Goal: Task Accomplishment & Management: Complete application form

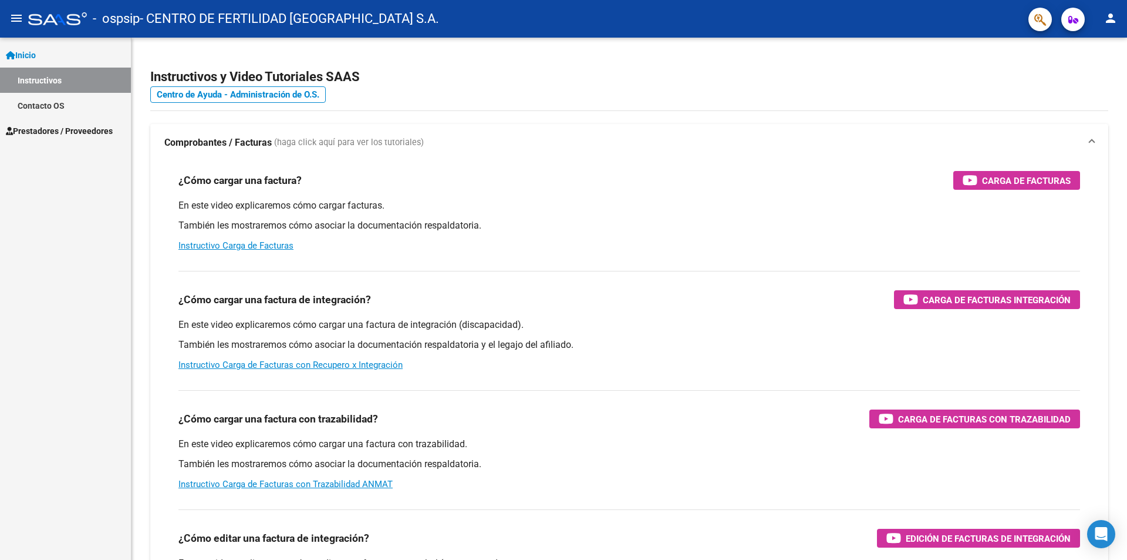
click at [16, 18] on mat-icon "menu" at bounding box center [16, 18] width 14 height 14
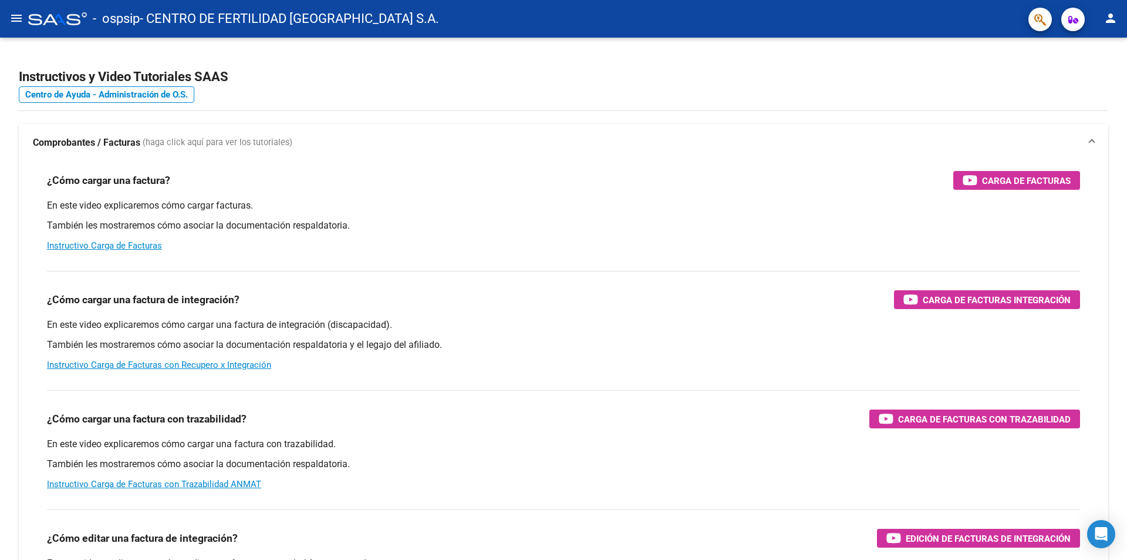
click at [16, 18] on mat-icon "menu" at bounding box center [16, 18] width 14 height 14
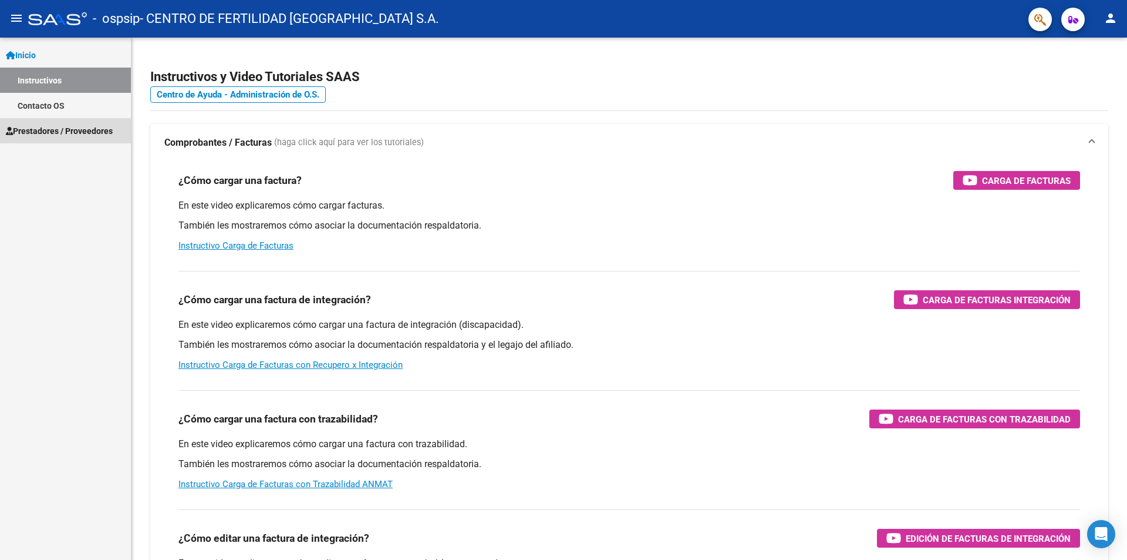
click at [54, 132] on span "Prestadores / Proveedores" at bounding box center [59, 130] width 107 height 13
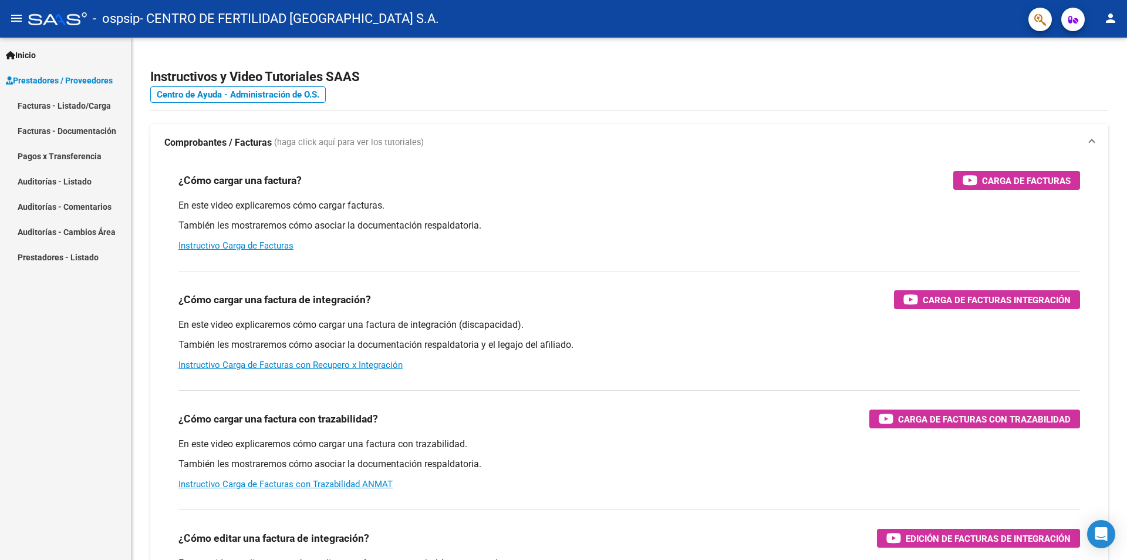
click at [90, 109] on link "Facturas - Listado/Carga" at bounding box center [65, 105] width 131 height 25
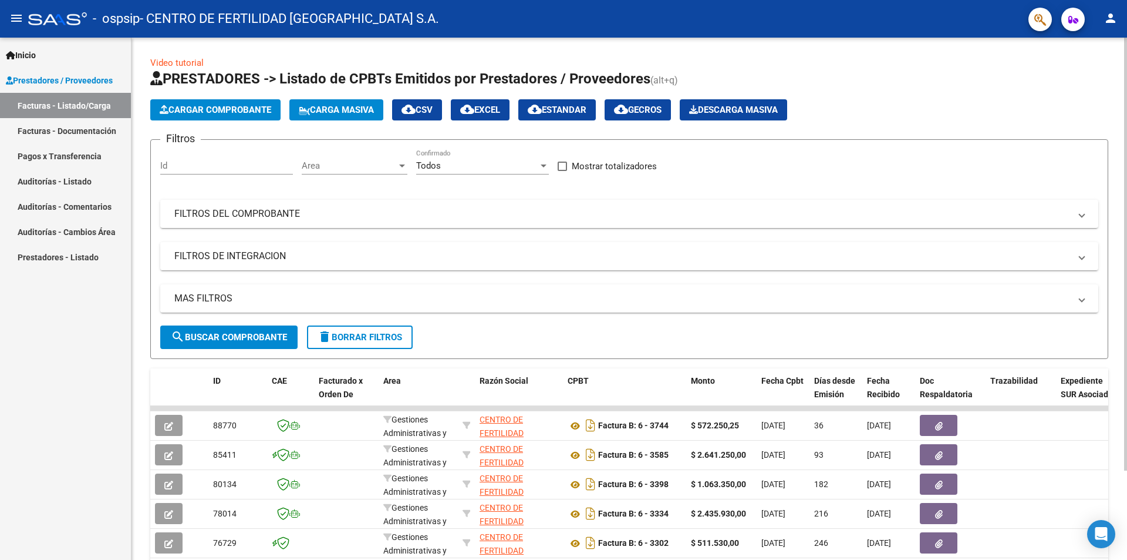
click at [230, 106] on span "Cargar Comprobante" at bounding box center [216, 110] width 112 height 11
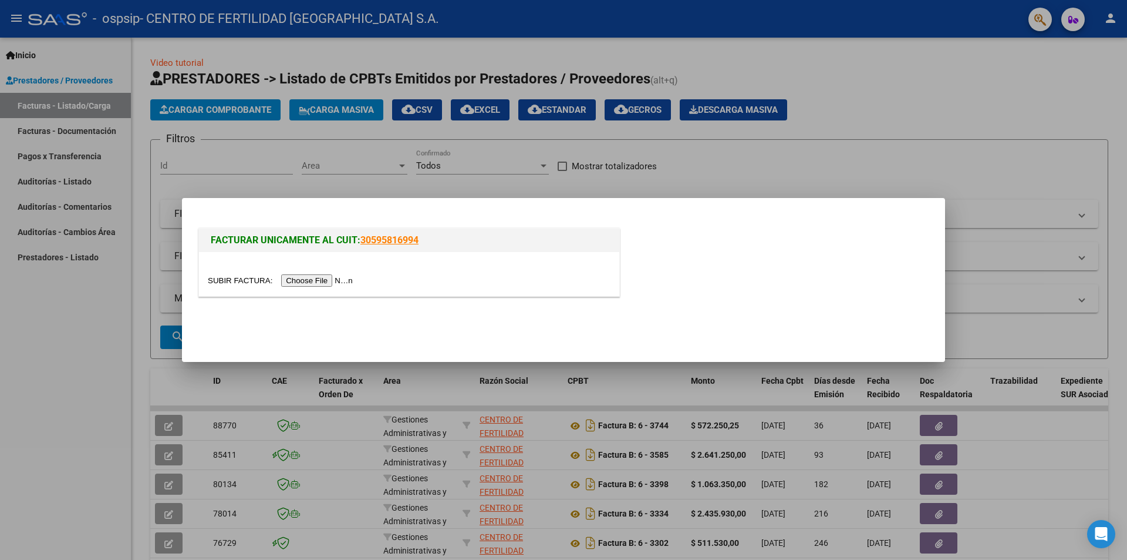
click at [339, 281] on input "file" at bounding box center [282, 280] width 149 height 12
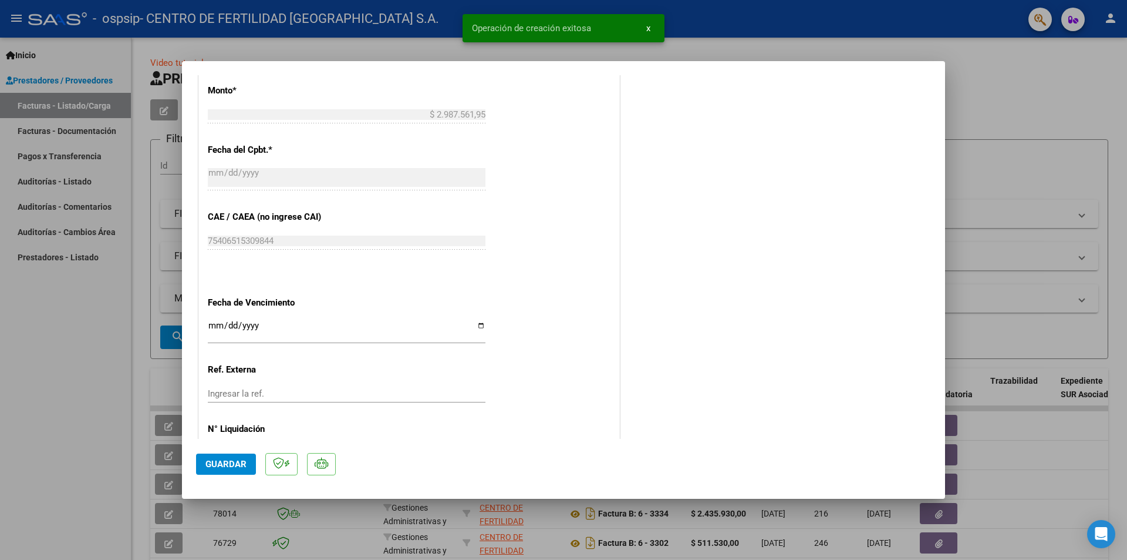
scroll to position [574, 0]
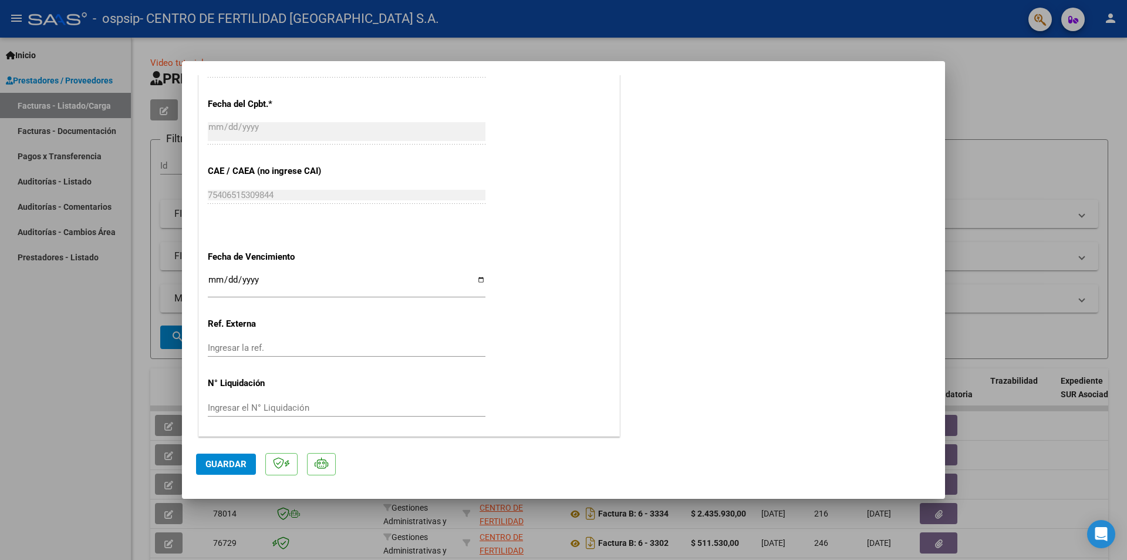
click at [340, 401] on div "Ingresar el N° Liquidación" at bounding box center [347, 408] width 278 height 18
click at [311, 348] on input "Ingresar la ref." at bounding box center [347, 347] width 278 height 11
click at [312, 410] on input "Ingresar el N° Liquidación" at bounding box center [347, 407] width 278 height 11
click at [550, 322] on div "CUIT * 30-71008436-6 Ingresar CUIT ANALISIS PRESTADOR CENTRO DE FERTILIDAD [GEO…" at bounding box center [409, 54] width 420 height 766
click at [540, 297] on div "CUIT * 30-71008436-6 Ingresar CUIT ANALISIS PRESTADOR CENTRO DE FERTILIDAD [GEO…" at bounding box center [409, 54] width 420 height 766
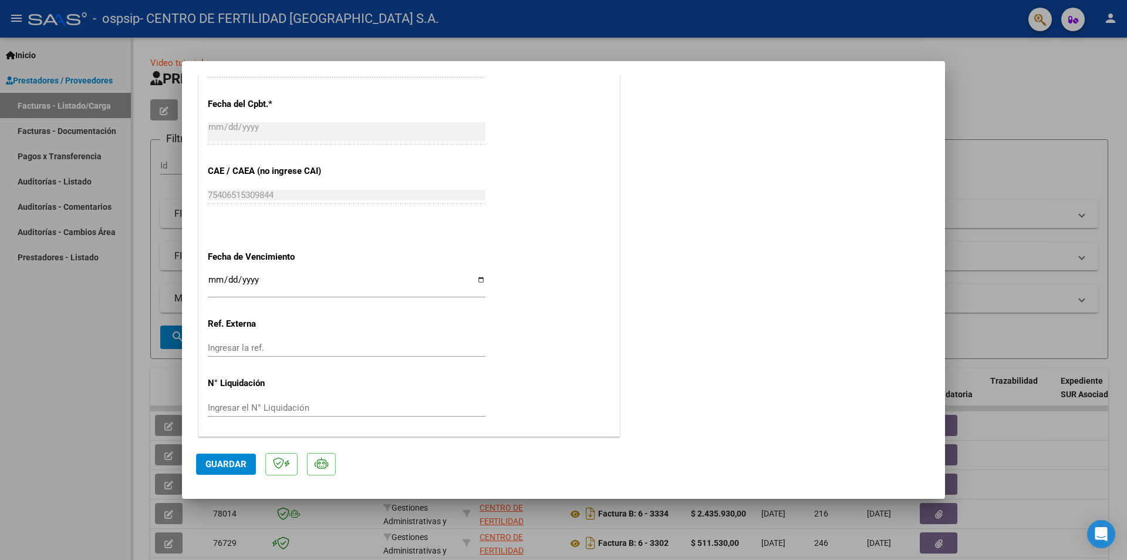
click at [483, 281] on div "CUIT * 30-71008436-6 Ingresar CUIT ANALISIS PRESTADOR CENTRO DE FERTILIDAD [GEO…" at bounding box center [409, 54] width 420 height 766
click at [482, 278] on input "Ingresar la fecha" at bounding box center [347, 284] width 278 height 19
click at [477, 279] on input "Ingresar la fecha" at bounding box center [347, 284] width 278 height 19
click at [540, 339] on div "CUIT * 30-71008436-6 Ingresar CUIT ANALISIS PRESTADOR CENTRO DE FERTILIDAD [GEO…" at bounding box center [409, 54] width 420 height 766
click at [480, 279] on input "[DATE]" at bounding box center [347, 284] width 278 height 19
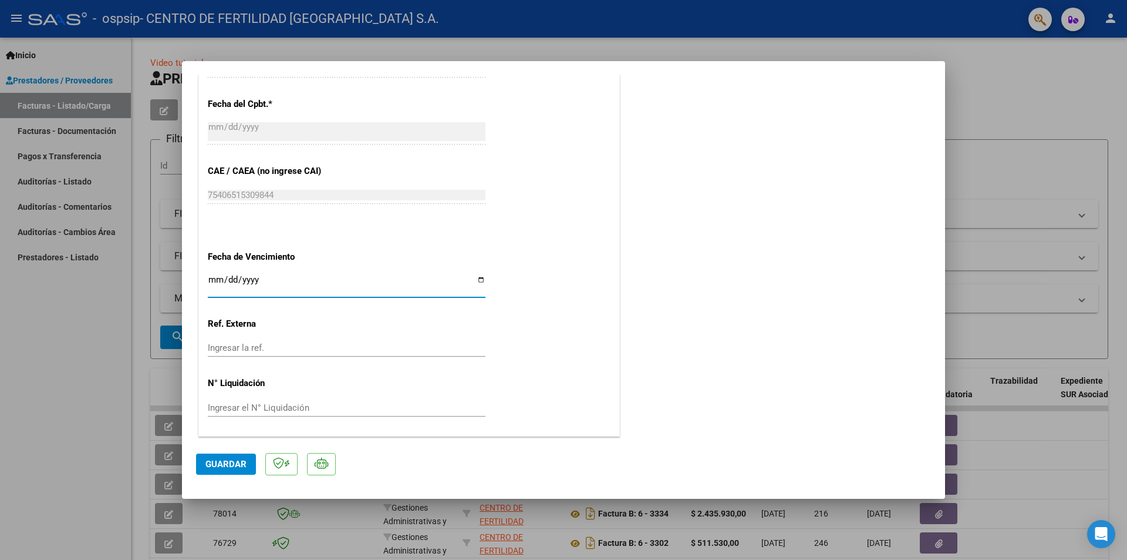
type input "[DATE]"
drag, startPoint x: 514, startPoint y: 349, endPoint x: 521, endPoint y: 349, distance: 7.0
click at [516, 349] on div "CUIT * 30-71008436-6 Ingresar CUIT ANALISIS PRESTADOR CENTRO DE FERTILIDAD [GEO…" at bounding box center [409, 54] width 420 height 766
click at [553, 350] on div "CUIT * 30-71008436-6 Ingresar CUIT ANALISIS PRESTADOR CENTRO DE FERTILIDAD [GEO…" at bounding box center [409, 54] width 420 height 766
click at [303, 409] on input "Ingresar el N° Liquidación" at bounding box center [347, 407] width 278 height 11
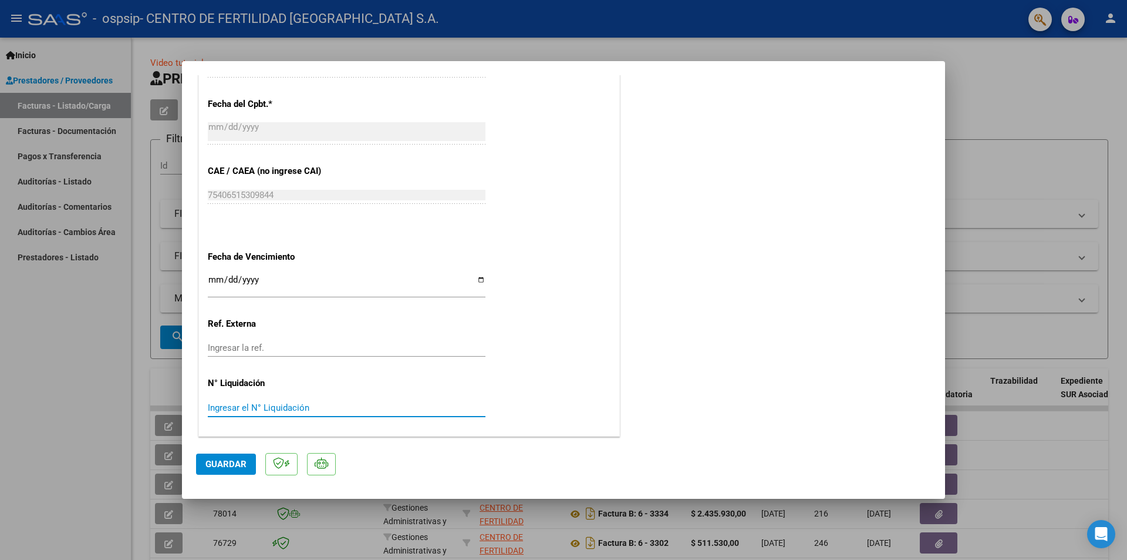
click at [326, 410] on input "Ingresar el N° Liquidación" at bounding box center [347, 407] width 278 height 11
click at [322, 356] on div "Ingresar la ref." at bounding box center [347, 348] width 278 height 18
click at [331, 345] on input "Ingresar la ref." at bounding box center [347, 347] width 278 height 11
click at [579, 327] on div "CUIT * 30-71008436-6 Ingresar CUIT ANALISIS PRESTADOR CENTRO DE FERTILIDAD [GEO…" at bounding box center [409, 54] width 420 height 766
click at [223, 467] on span "Guardar" at bounding box center [226, 464] width 41 height 11
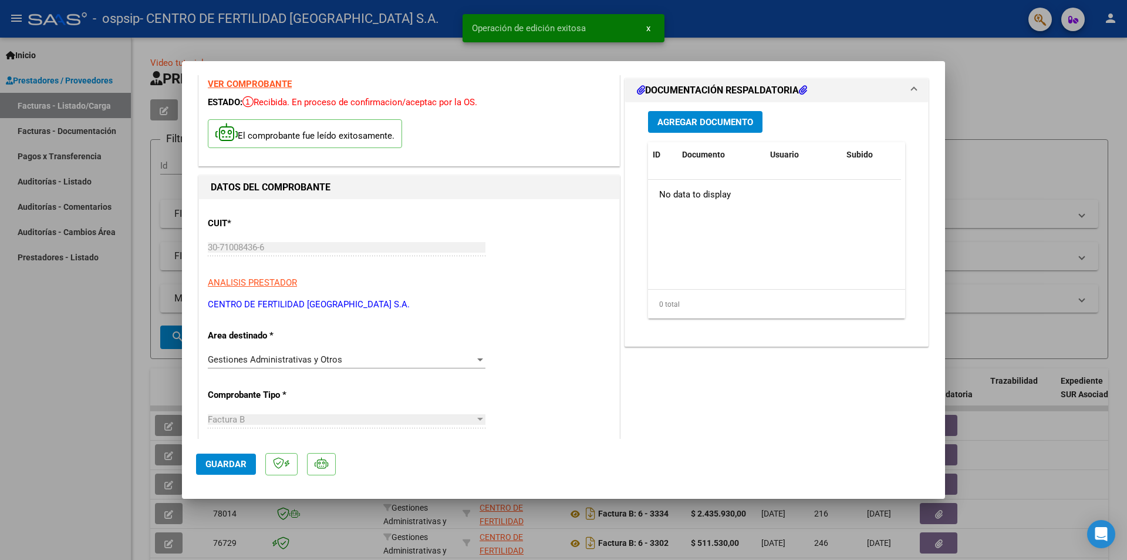
scroll to position [0, 0]
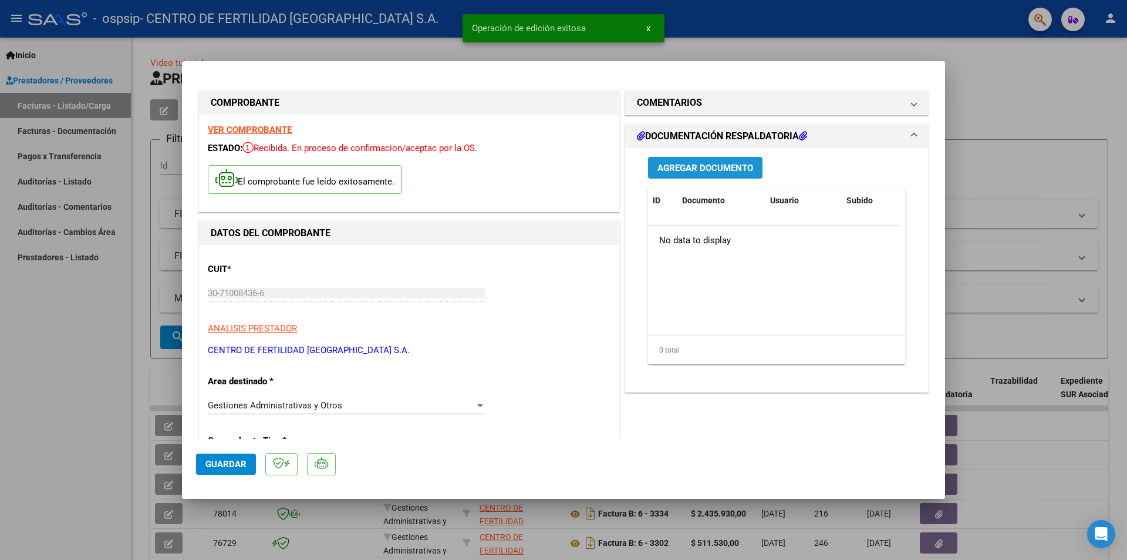
click at [718, 163] on span "Agregar Documento" at bounding box center [706, 168] width 96 height 11
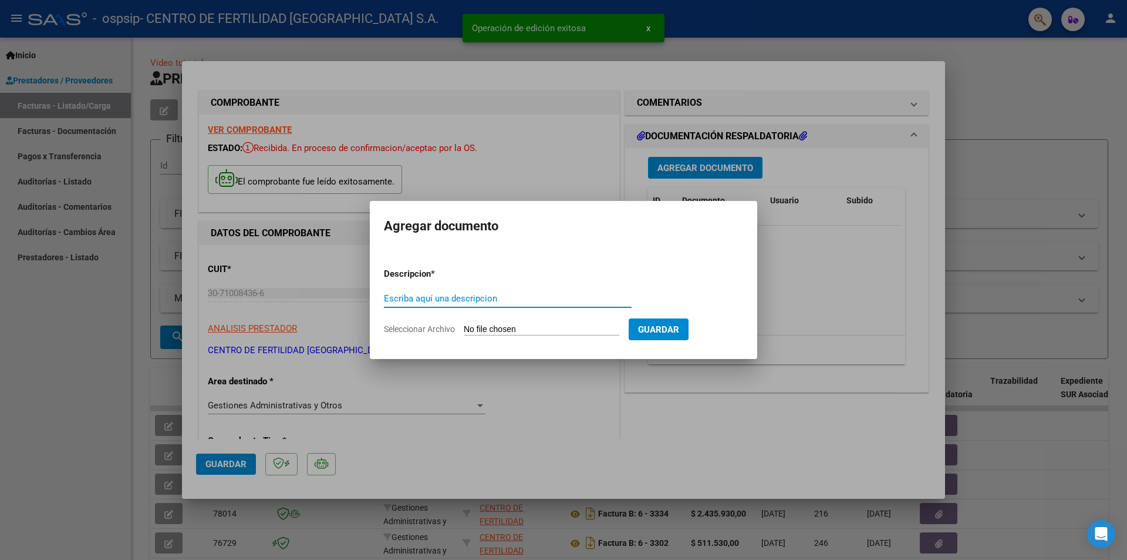
click at [501, 298] on input "Escriba aquí una descripcion" at bounding box center [508, 298] width 248 height 11
click at [507, 327] on input "Seleccionar Archivo" at bounding box center [542, 329] width 156 height 11
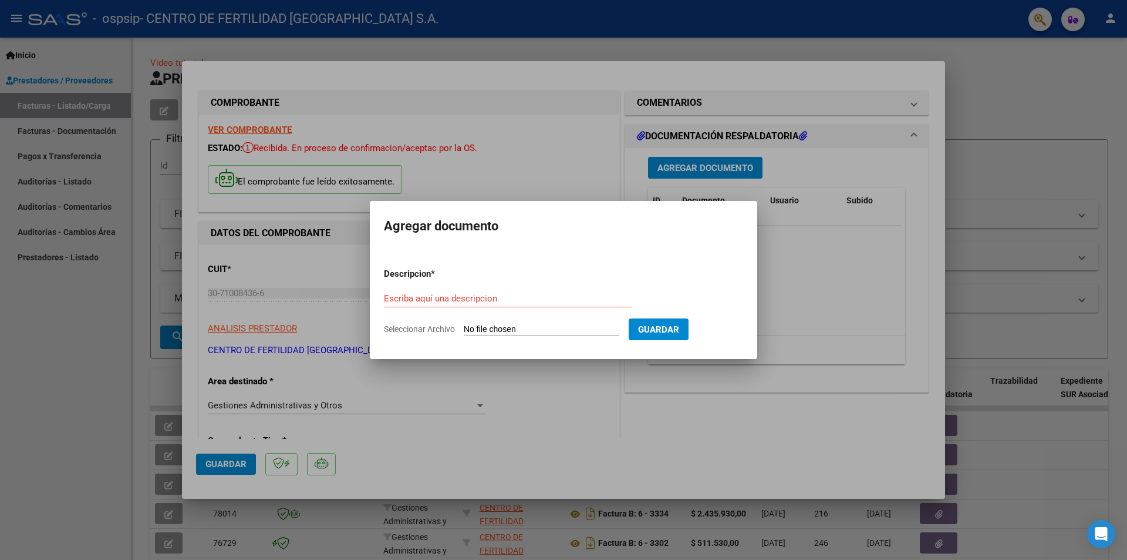
type input "C:\fakepath\CONSULTORIO.pdf"
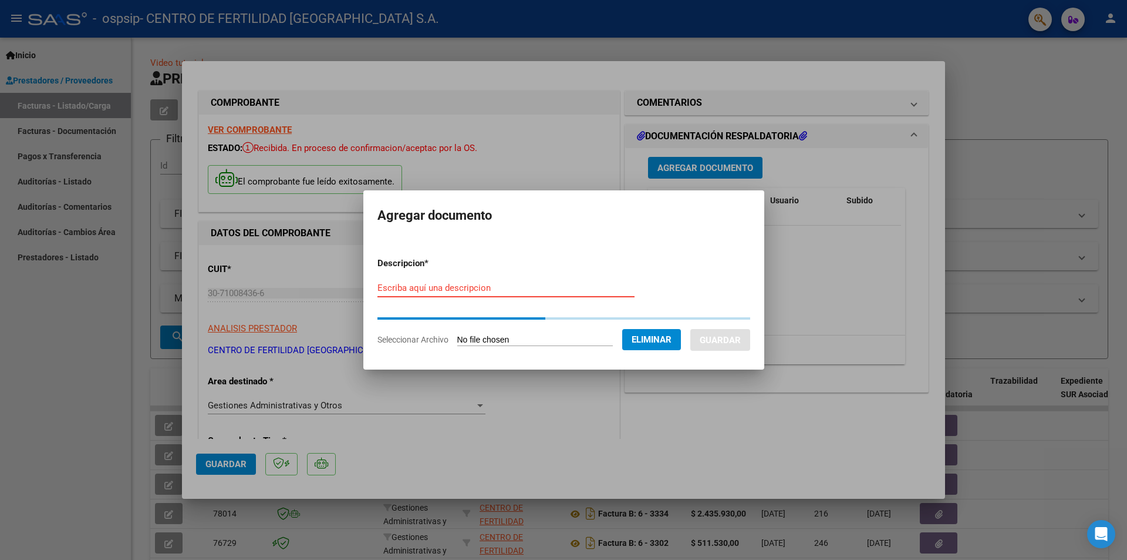
click at [501, 287] on input "Escriba aquí una descripcion" at bounding box center [506, 287] width 257 height 11
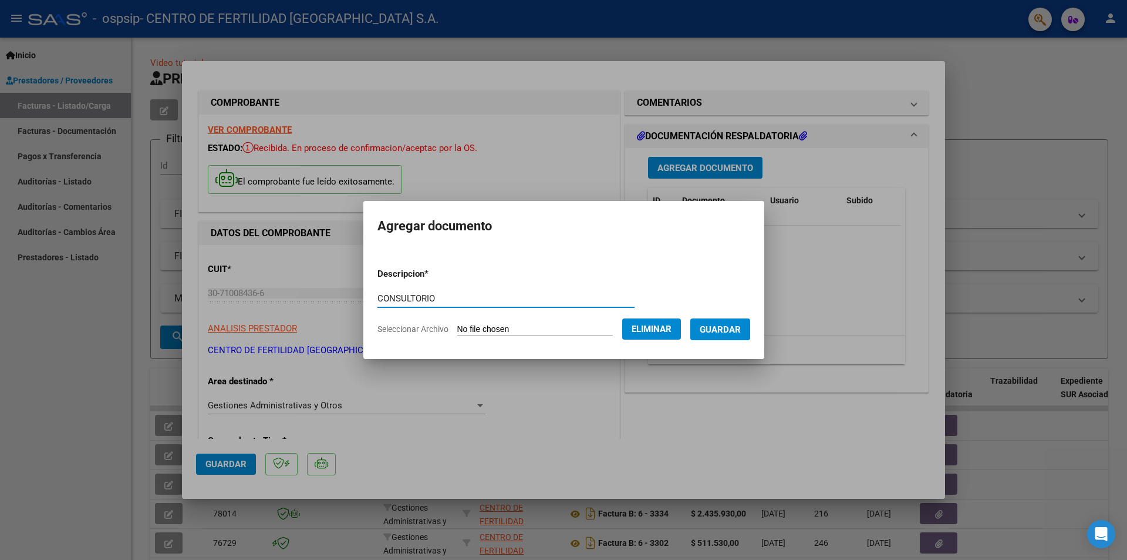
type input "CONSULTORIO"
click at [734, 330] on span "Guardar" at bounding box center [720, 329] width 41 height 11
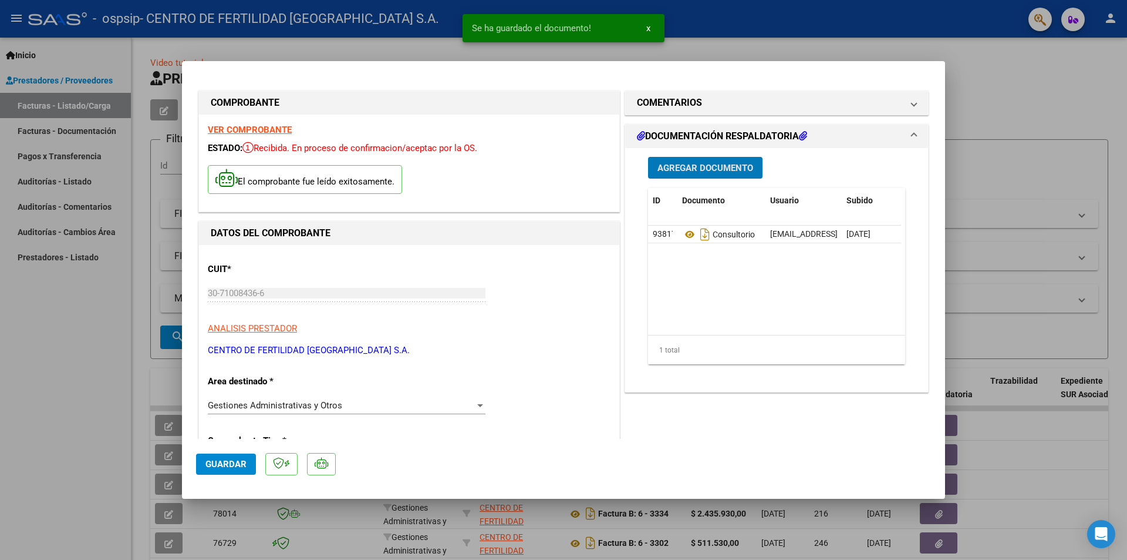
click at [681, 165] on span "Agregar Documento" at bounding box center [706, 168] width 96 height 11
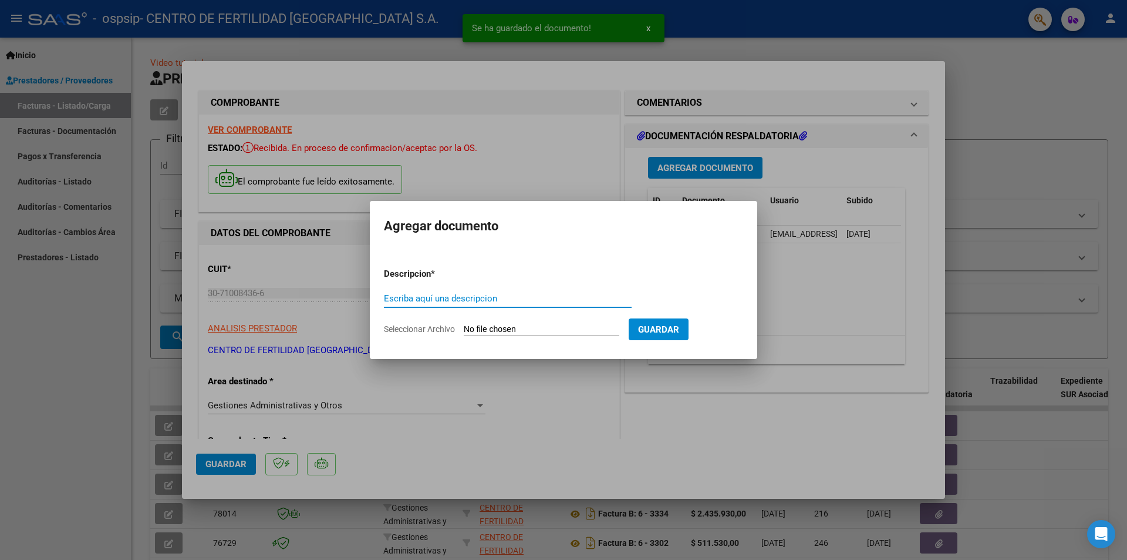
click at [439, 331] on span "Seleccionar Archivo" at bounding box center [419, 328] width 71 height 9
click at [464, 331] on input "Seleccionar Archivo" at bounding box center [542, 329] width 156 height 11
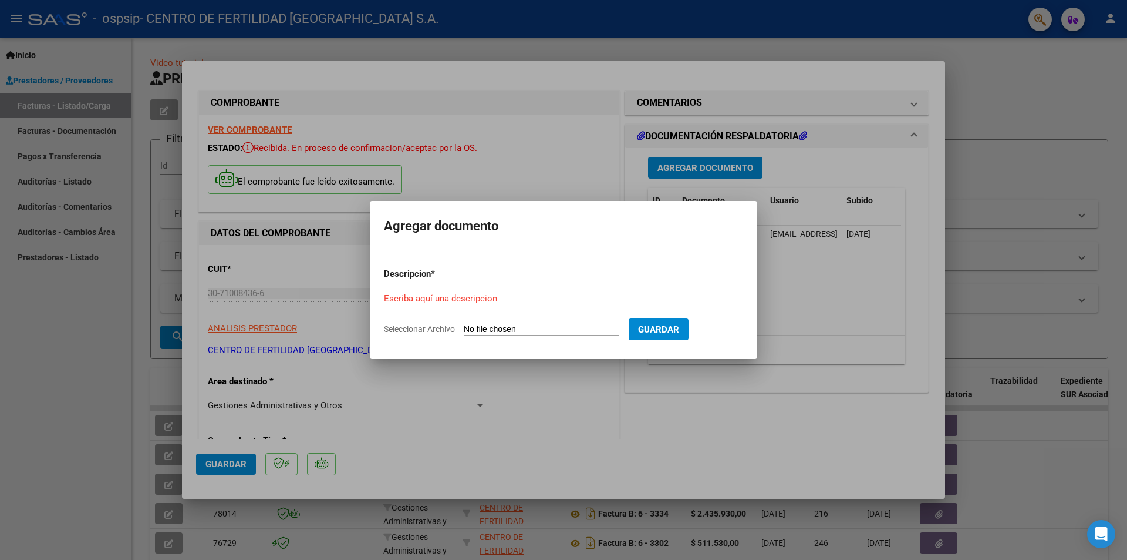
type input "C:\fakepath\FACTURA Y DETALLE.pdf"
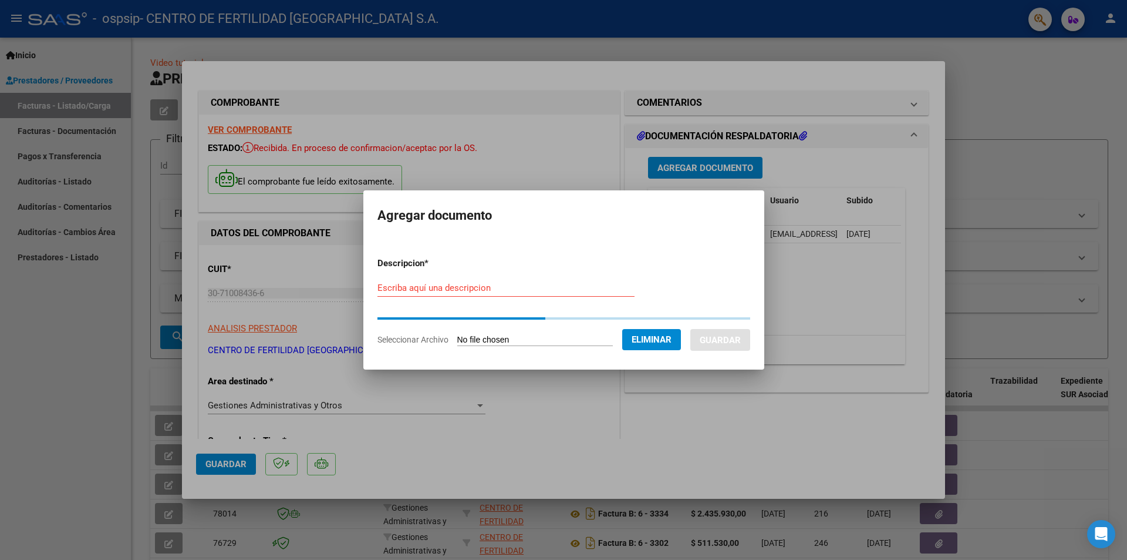
click at [504, 284] on input "Escriba aquí una descripcion" at bounding box center [506, 287] width 257 height 11
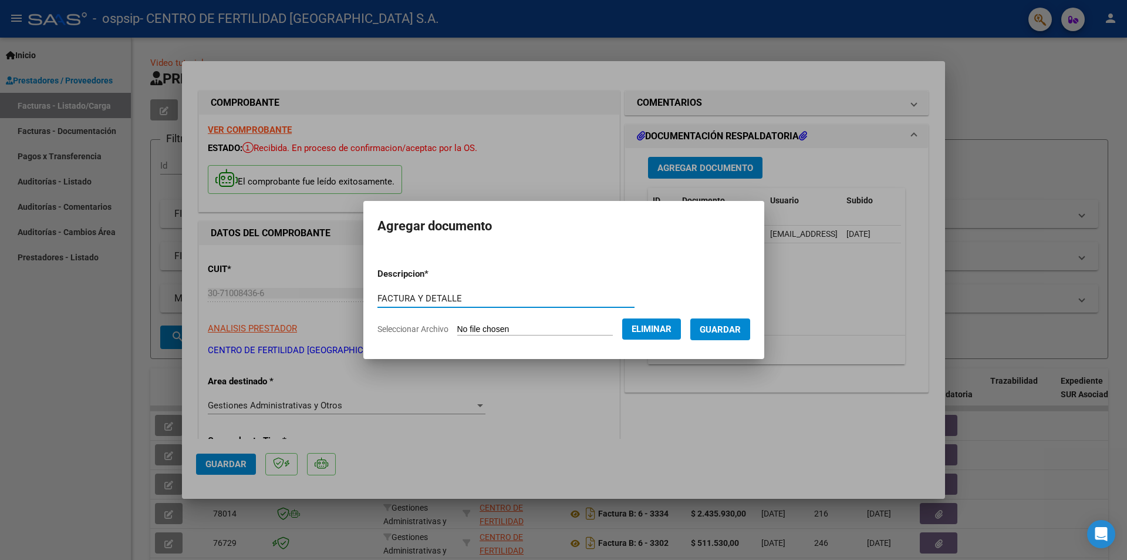
type input "FACTURA Y DETALLE"
click at [741, 328] on span "Guardar" at bounding box center [720, 329] width 41 height 11
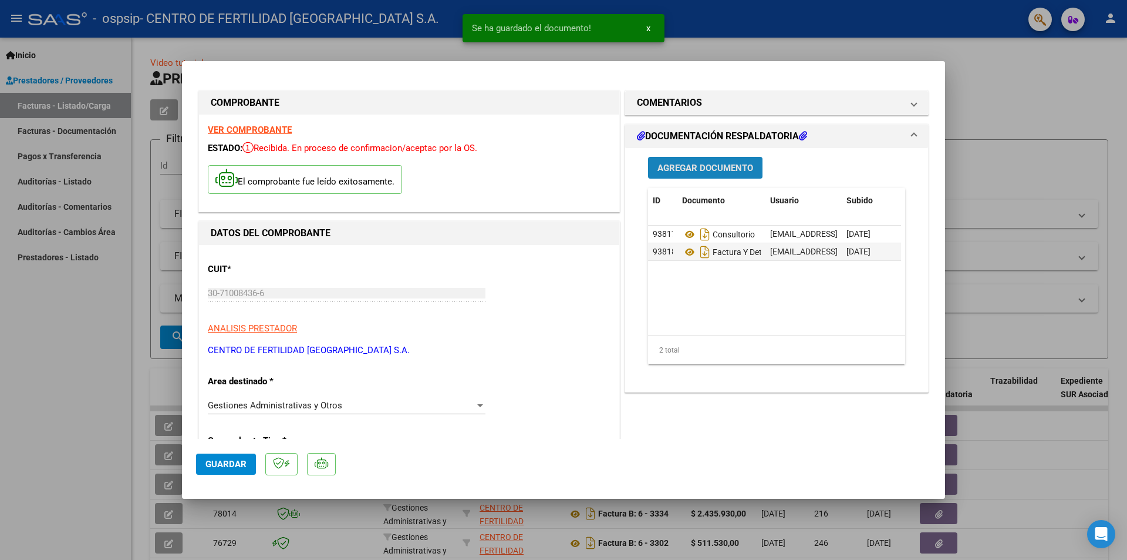
click at [683, 167] on span "Agregar Documento" at bounding box center [706, 168] width 96 height 11
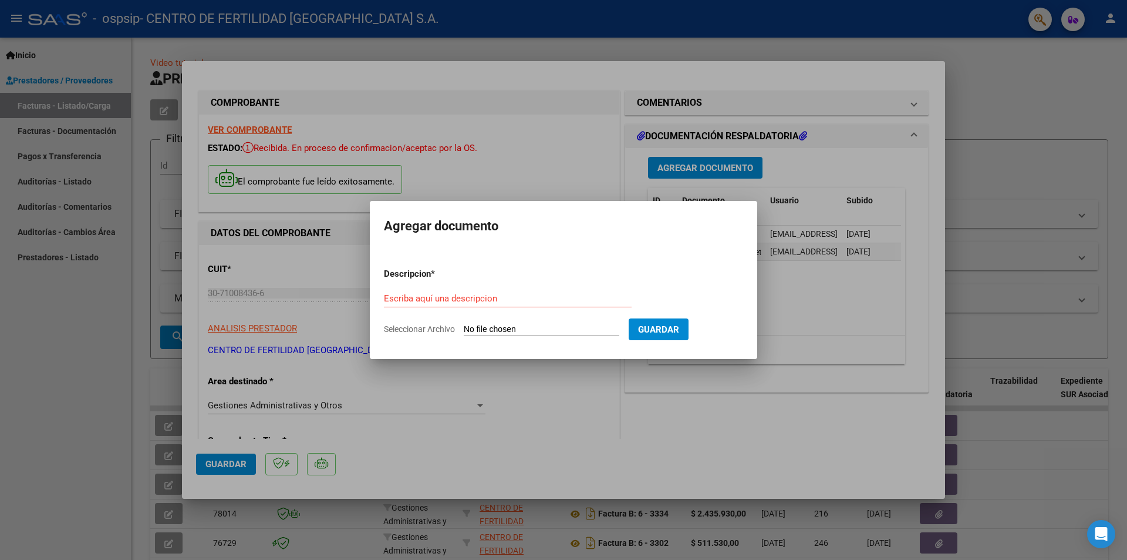
click at [418, 326] on span "Seleccionar Archivo" at bounding box center [419, 328] width 71 height 9
click at [464, 326] on input "Seleccionar Archivo" at bounding box center [542, 329] width 156 height 11
type input "C:\fakepath\[PERSON_NAME] [PERSON_NAME] RUT.pdf"
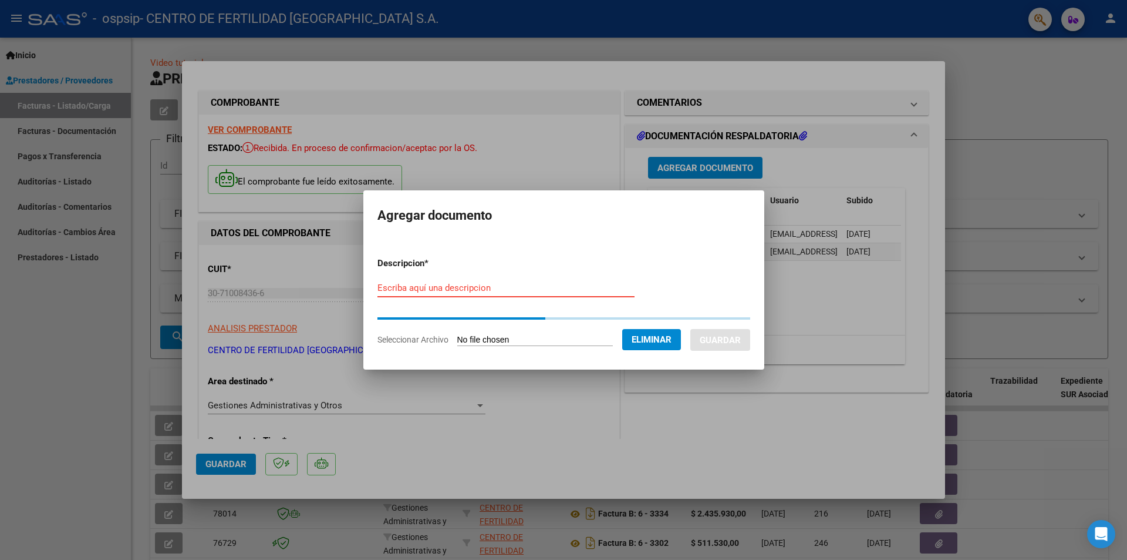
click at [501, 291] on input "Escriba aquí una descripcion" at bounding box center [506, 287] width 257 height 11
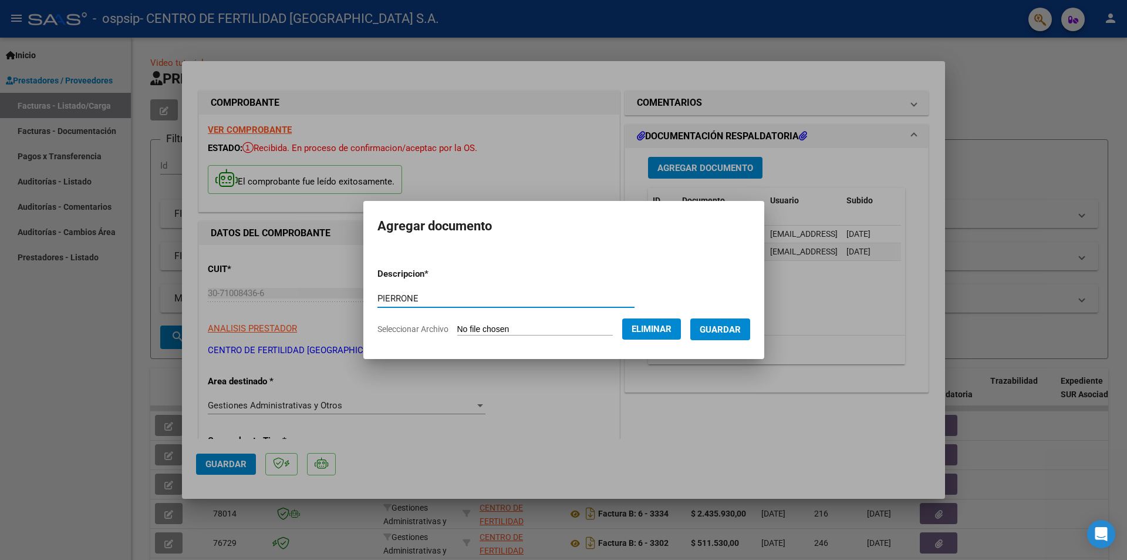
type input "PIERRONE"
click at [742, 322] on button "Guardar" at bounding box center [721, 329] width 60 height 22
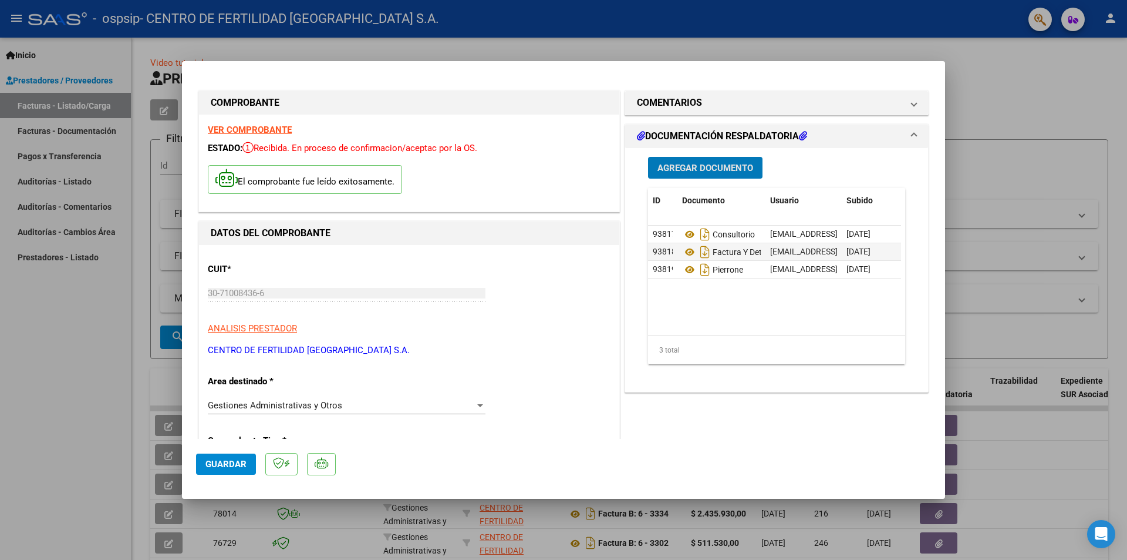
click at [220, 463] on span "Guardar" at bounding box center [226, 464] width 41 height 11
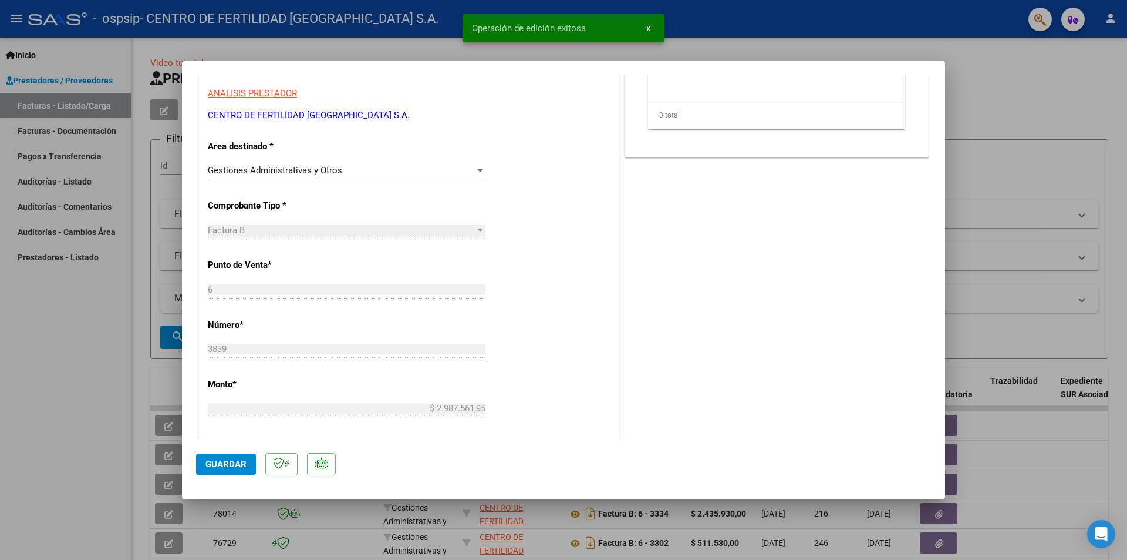
scroll to position [574, 0]
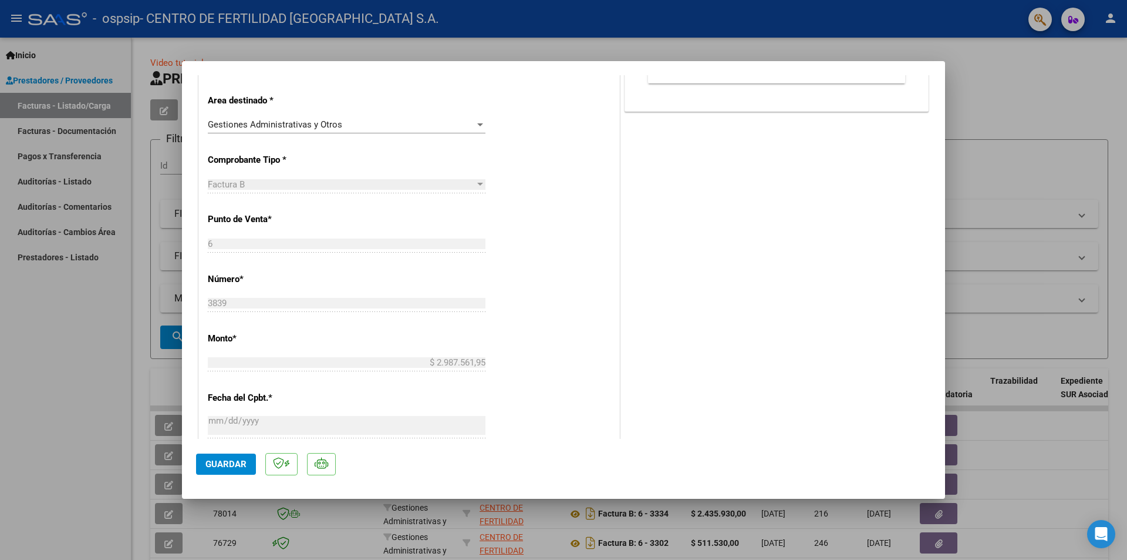
click at [1052, 105] on div at bounding box center [563, 280] width 1127 height 560
type input "$ 0,00"
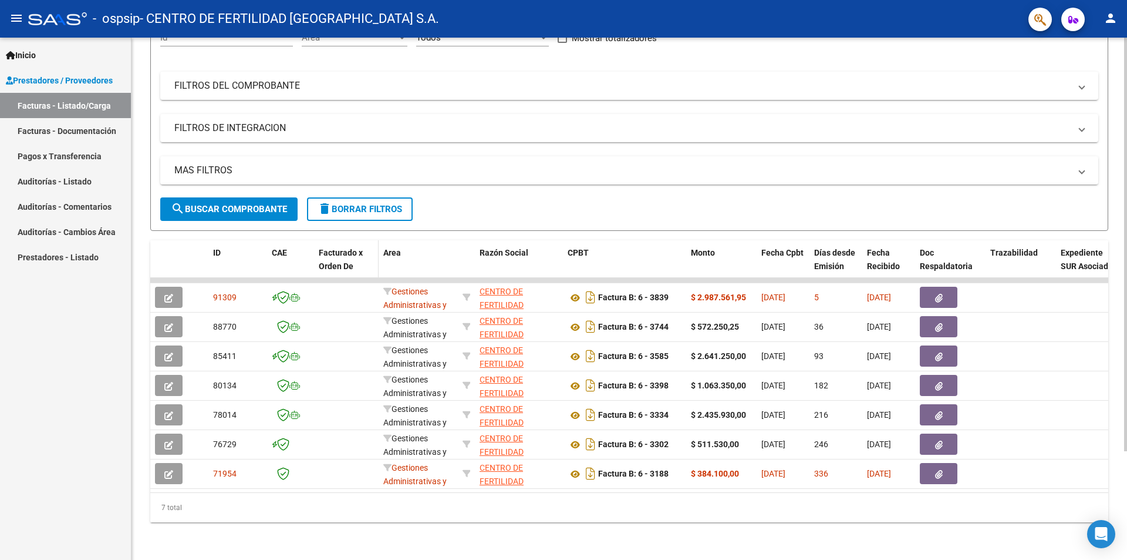
scroll to position [0, 0]
